Goal: Task Accomplishment & Management: Manage account settings

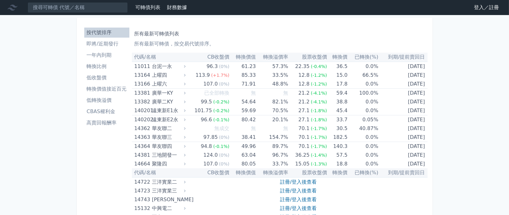
click at [475, 6] on link "登入／註冊" at bounding box center [486, 8] width 35 height 10
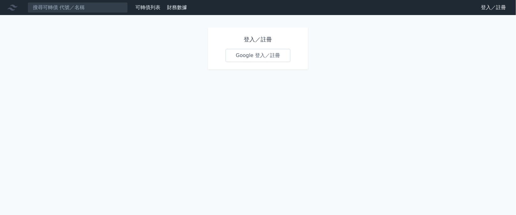
click at [240, 55] on link "Google 登入／註冊" at bounding box center [257, 55] width 65 height 13
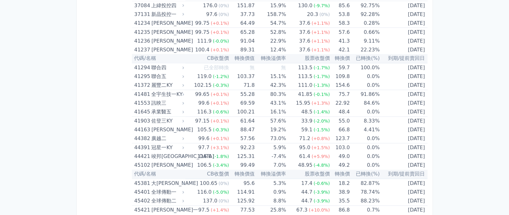
scroll to position [1742, 0]
